Goal: Task Accomplishment & Management: Use online tool/utility

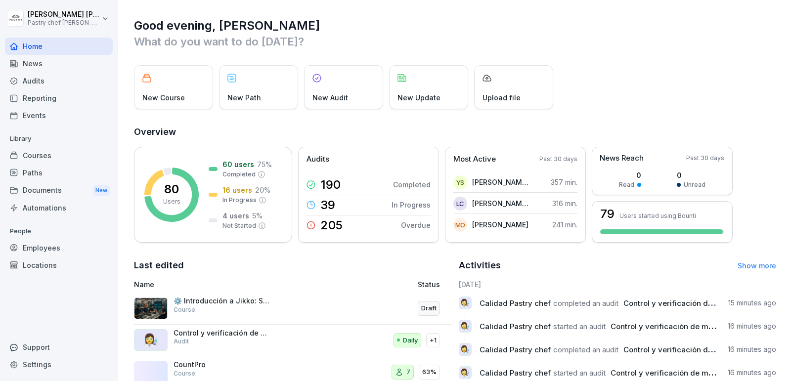
click at [53, 87] on div "Audits" at bounding box center [59, 80] width 108 height 17
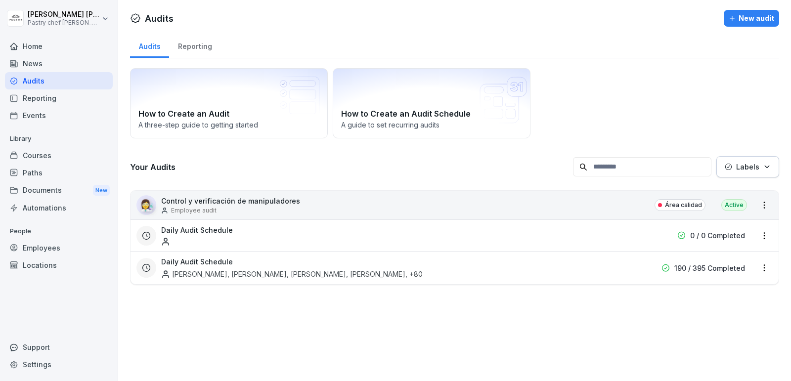
click at [54, 97] on div "Reporting" at bounding box center [59, 98] width 108 height 17
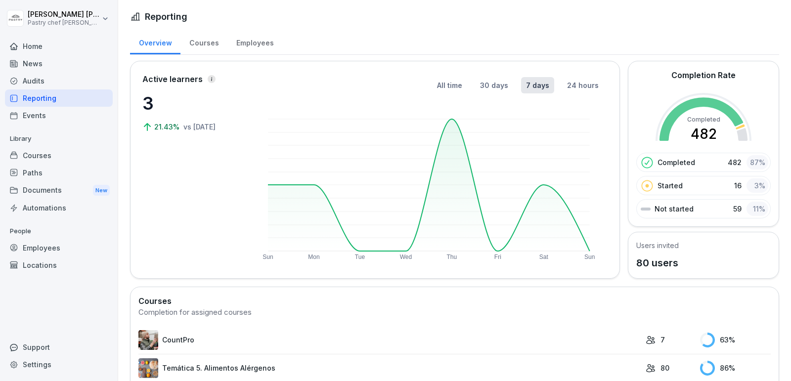
click at [67, 84] on div "Audits" at bounding box center [59, 80] width 108 height 17
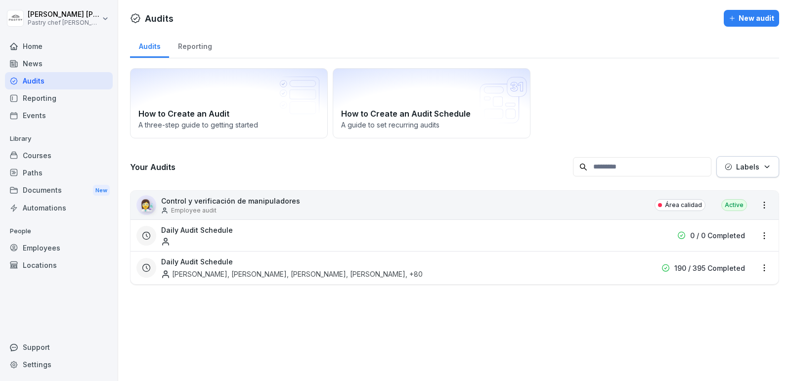
click at [198, 48] on div "Reporting" at bounding box center [194, 45] width 51 height 25
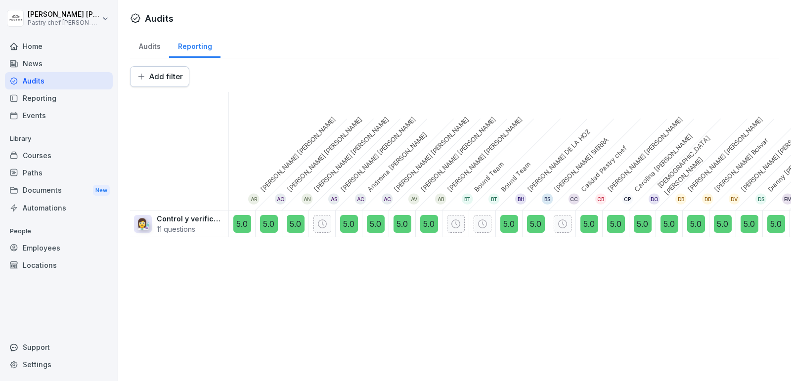
click at [151, 45] on div "Audits" at bounding box center [149, 45] width 39 height 25
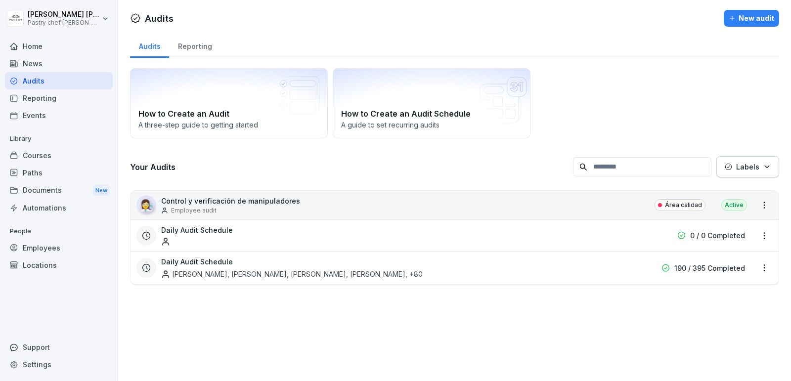
click at [62, 95] on div "Reporting" at bounding box center [59, 98] width 108 height 17
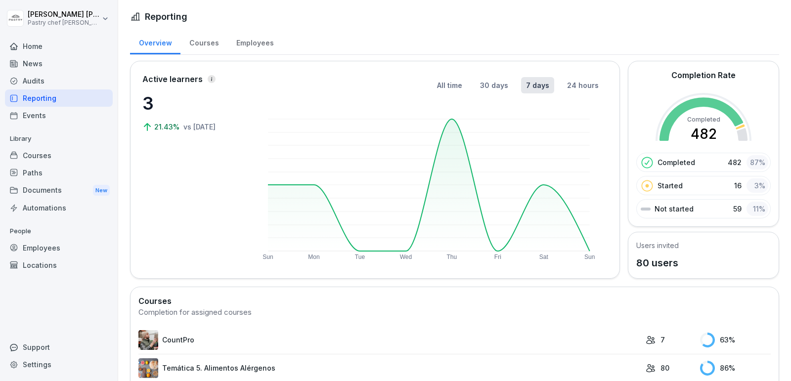
click at [34, 79] on div "Audits" at bounding box center [59, 80] width 108 height 17
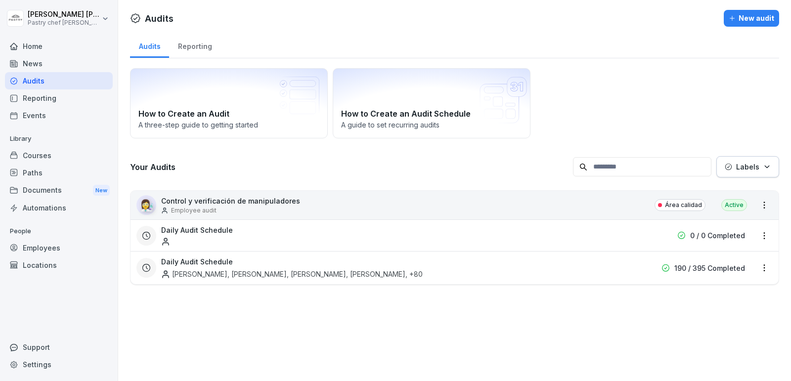
click at [224, 208] on div "Employee audit" at bounding box center [230, 210] width 139 height 9
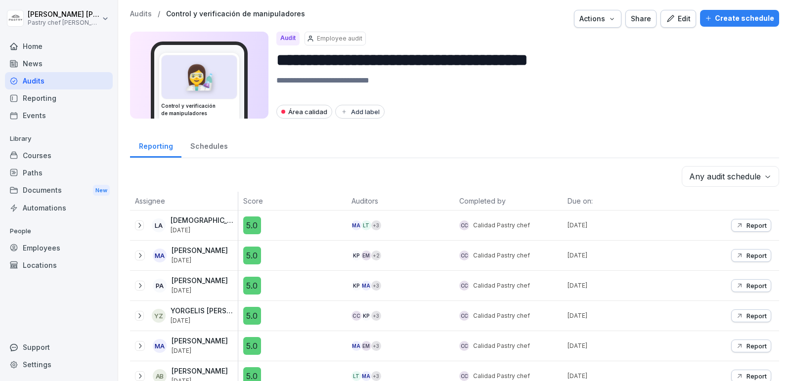
click at [195, 151] on div "Schedules" at bounding box center [208, 145] width 55 height 25
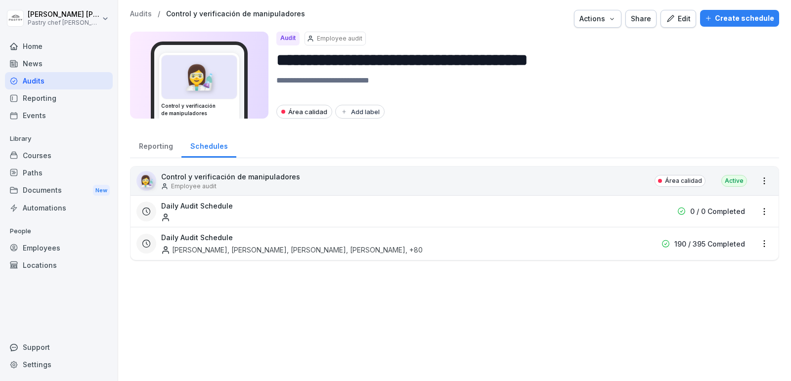
click at [155, 148] on div "Reporting" at bounding box center [155, 145] width 51 height 25
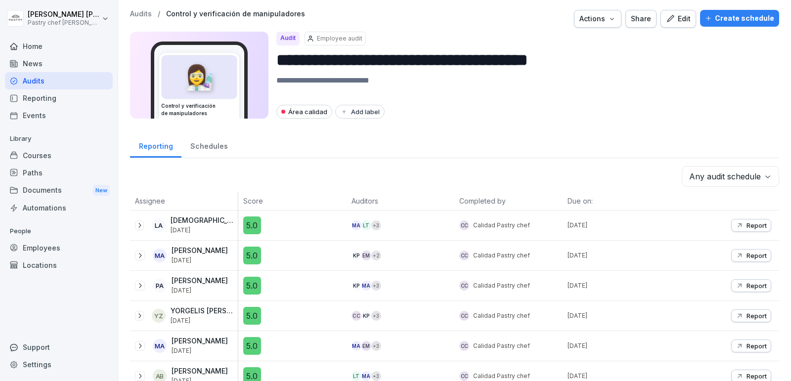
click at [615, 18] on icon "button" at bounding box center [612, 19] width 8 height 8
click at [613, 121] on html "**********" at bounding box center [395, 190] width 791 height 381
click at [753, 224] on p "Report" at bounding box center [757, 226] width 20 height 8
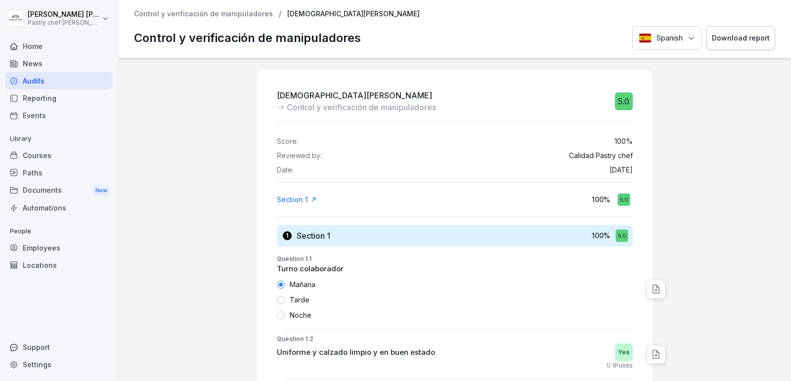
click at [746, 37] on div "Download report" at bounding box center [741, 38] width 58 height 11
